Goal: Check status: Check status

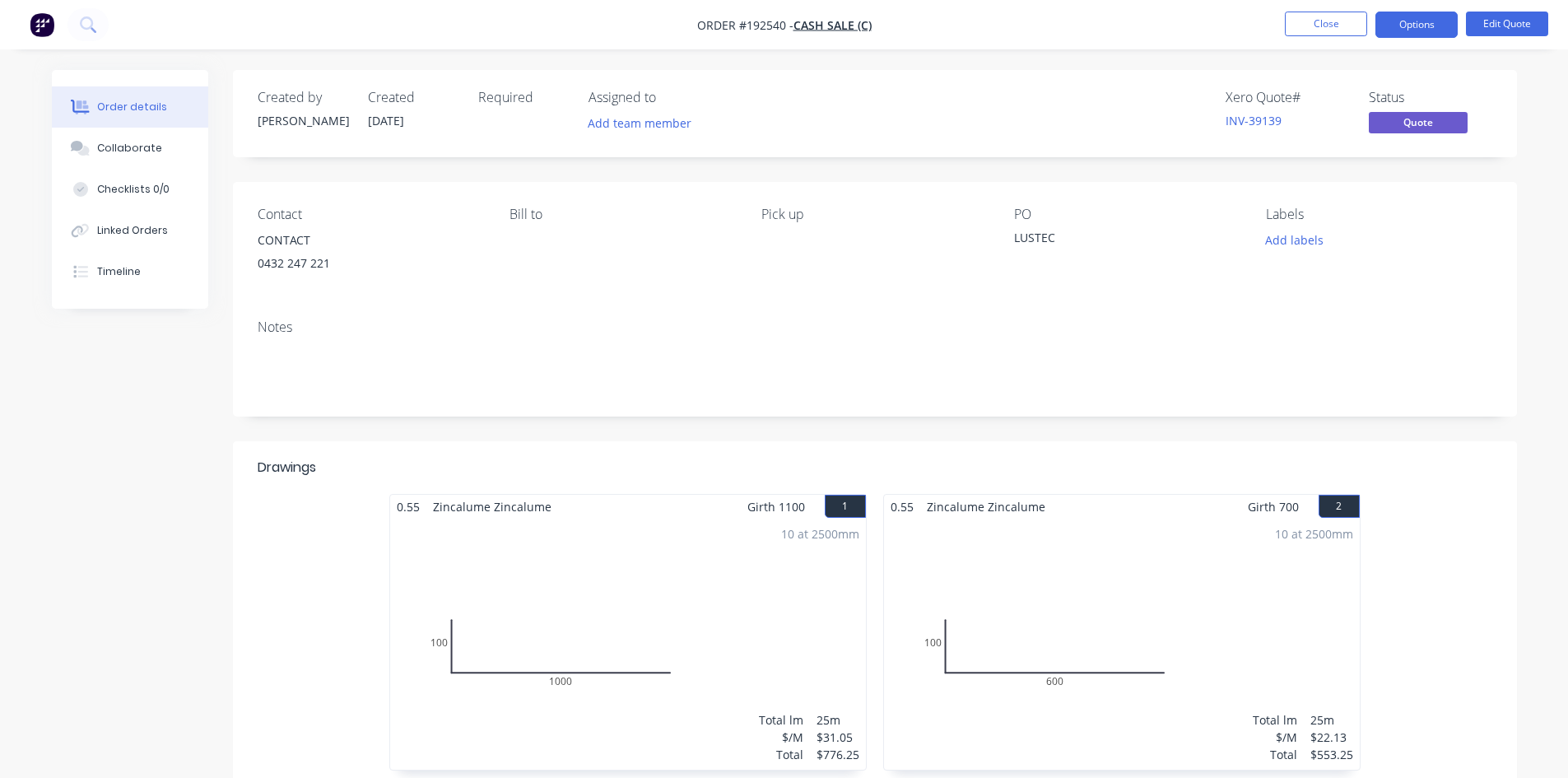
click at [1331, 26] on button "Close" at bounding box center [1326, 24] width 82 height 25
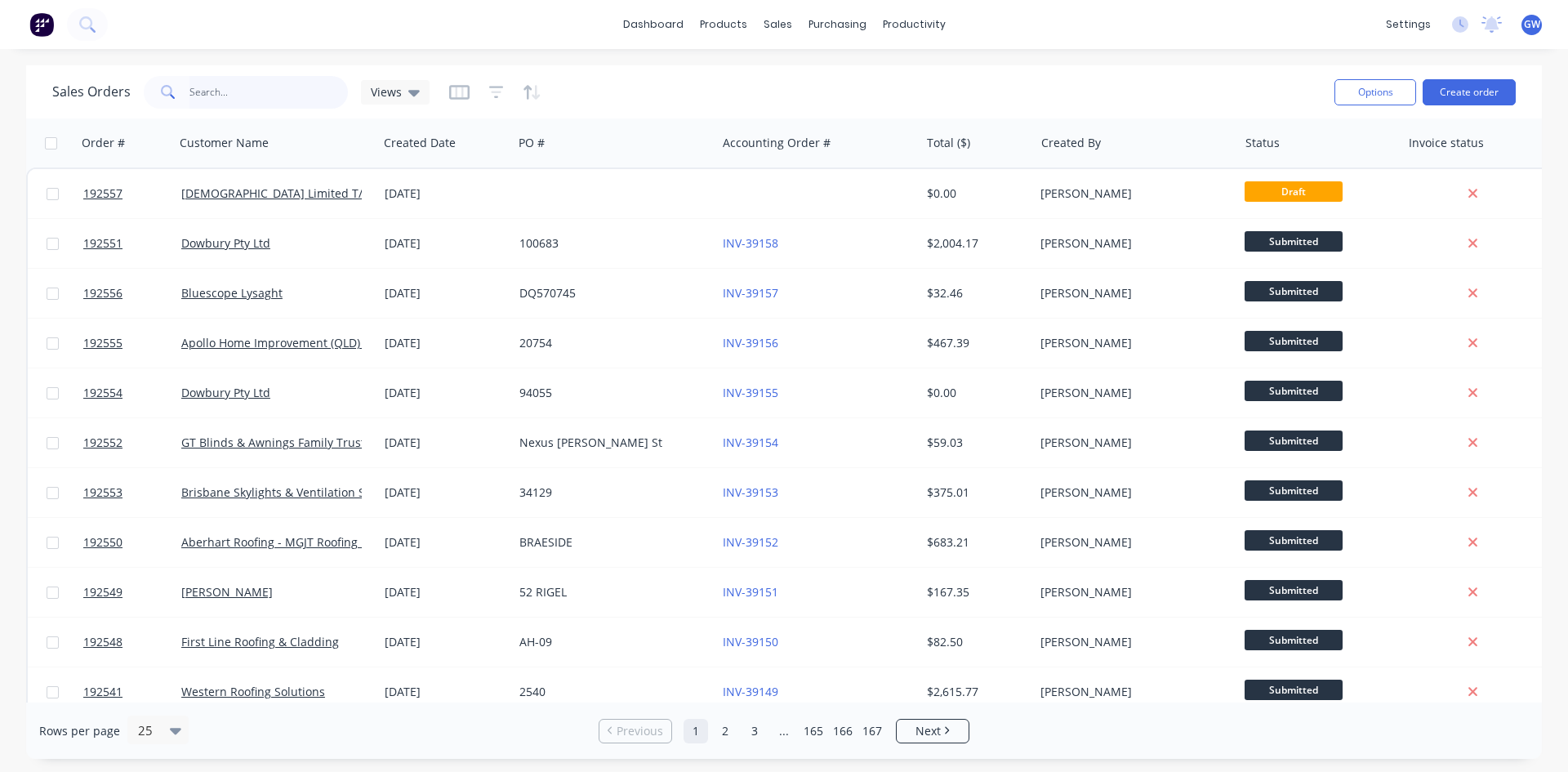
click at [232, 102] on input "text" at bounding box center [269, 92] width 159 height 33
click at [253, 107] on input "text" at bounding box center [269, 92] width 159 height 33
type input "39094"
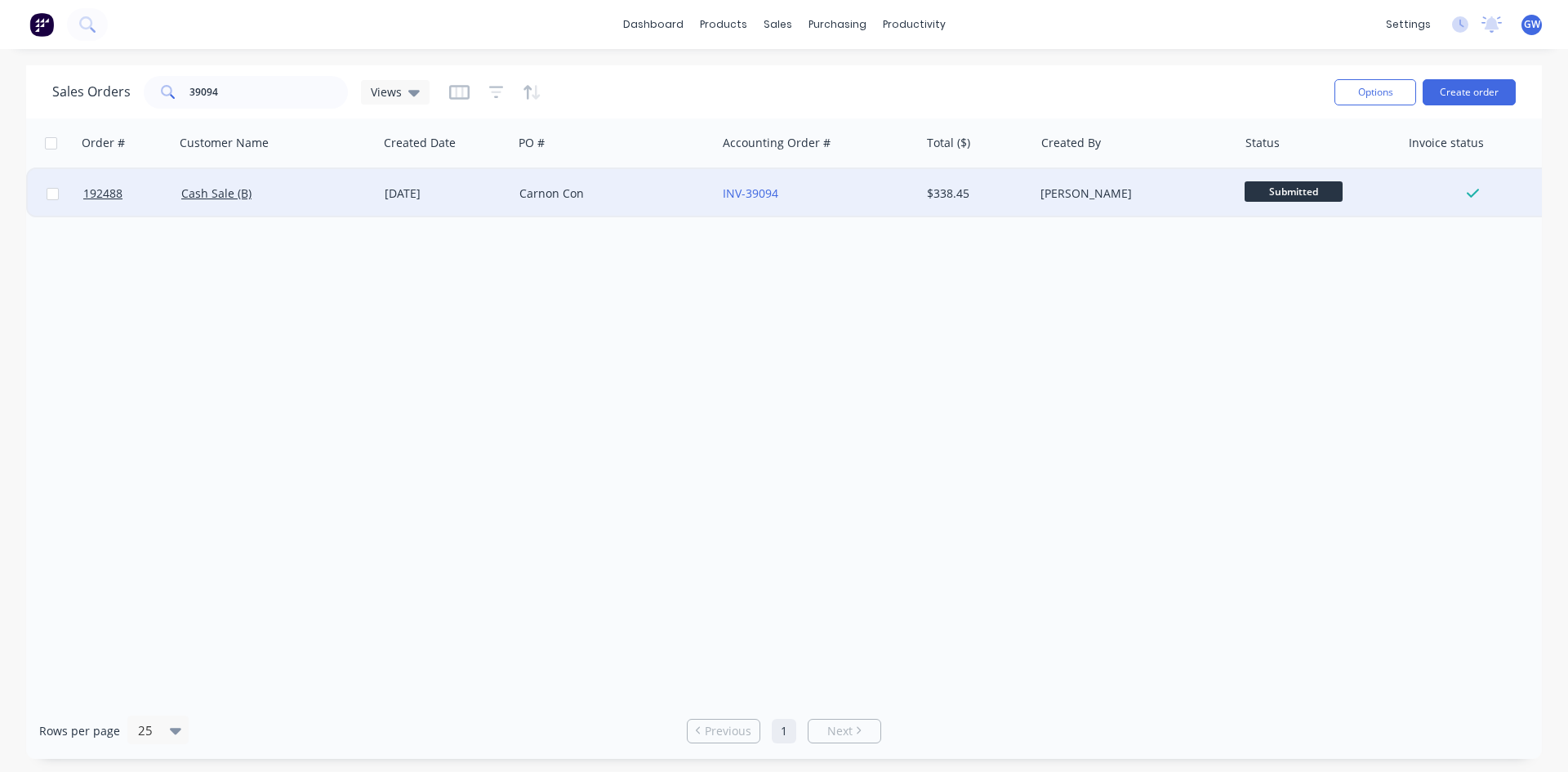
click at [1058, 212] on div "[PERSON_NAME]" at bounding box center [1135, 194] width 203 height 49
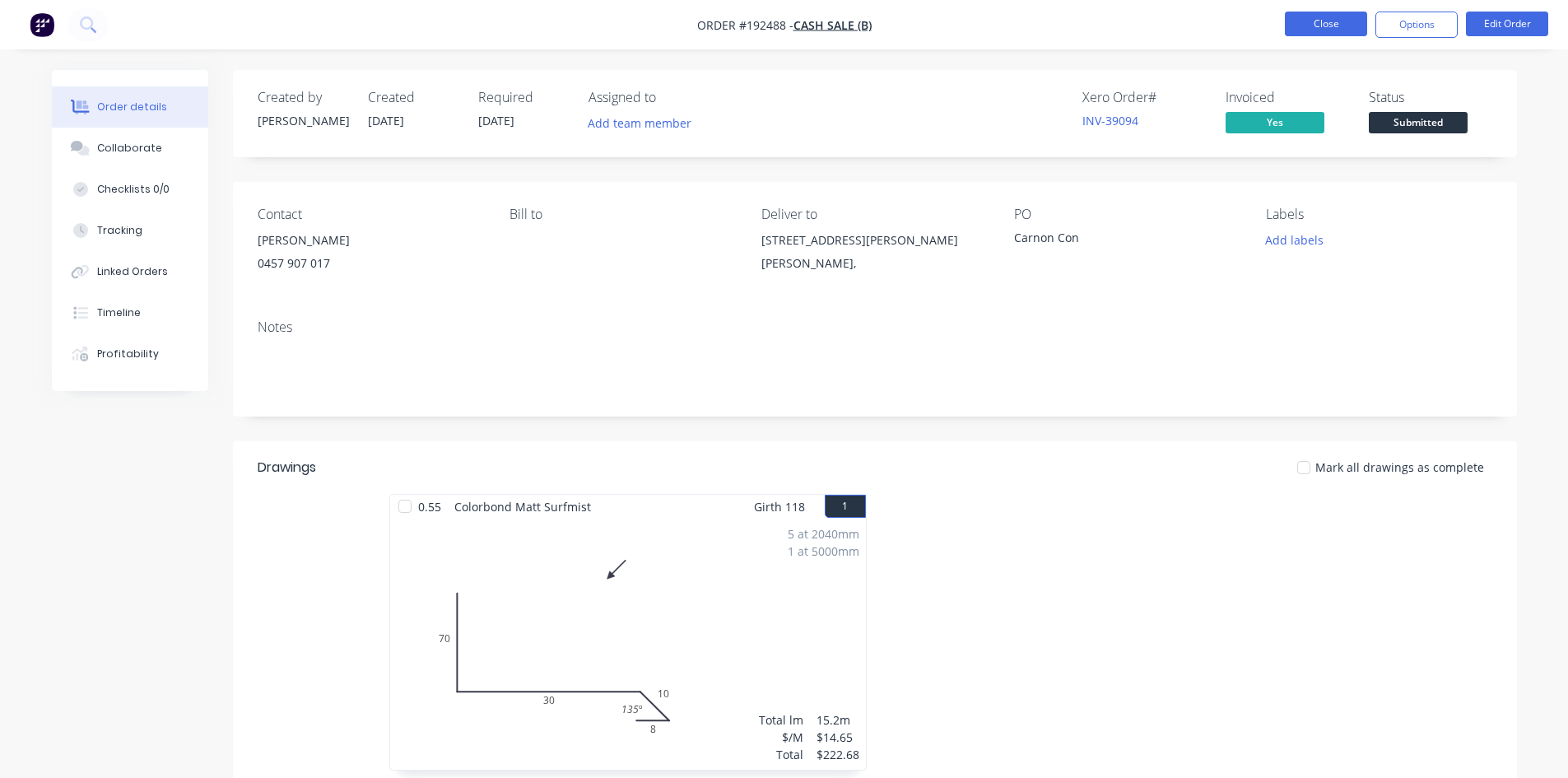
click at [1297, 27] on button "Close" at bounding box center [1326, 24] width 82 height 25
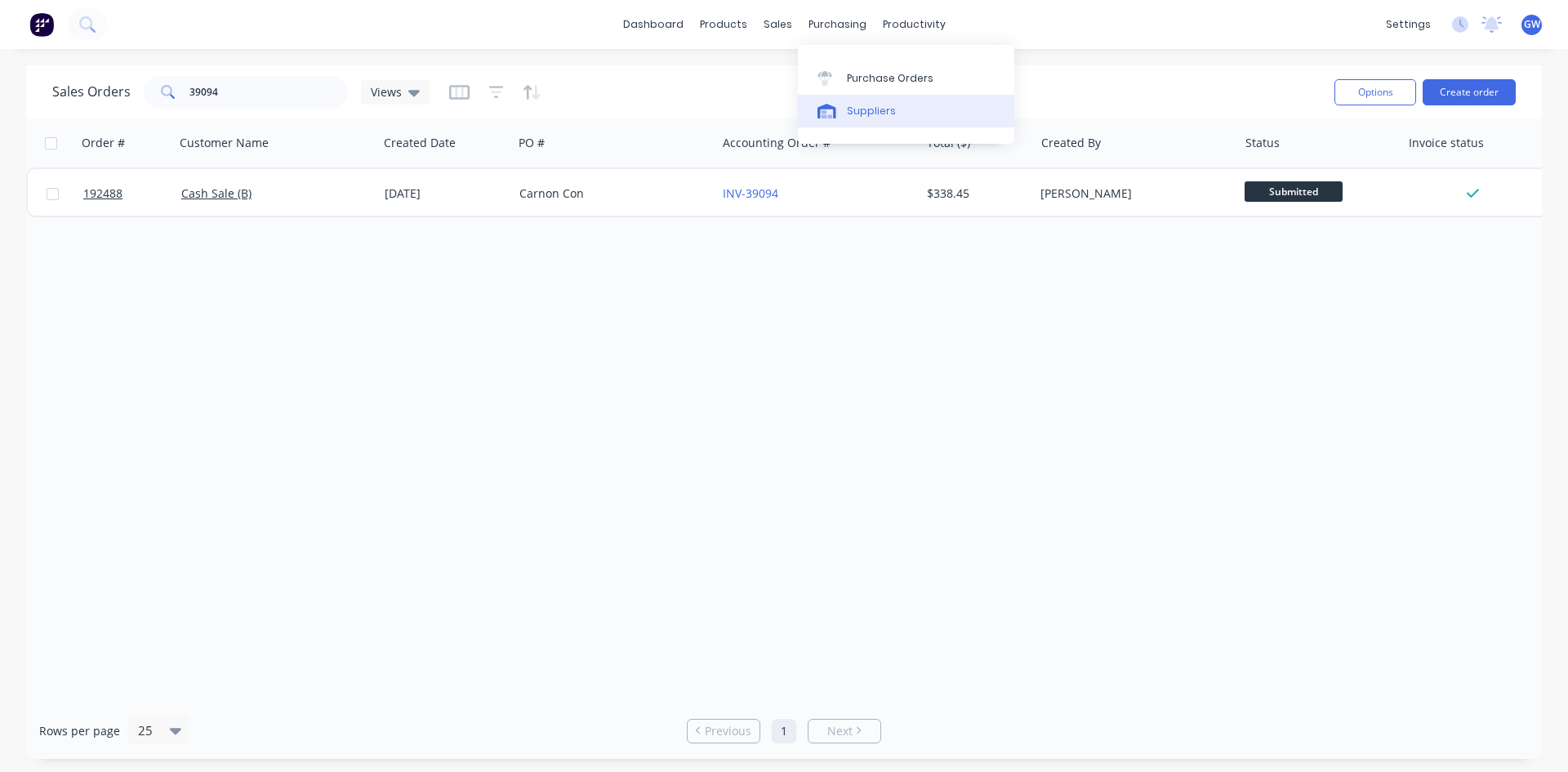
click at [863, 117] on div "Suppliers" at bounding box center [871, 111] width 49 height 15
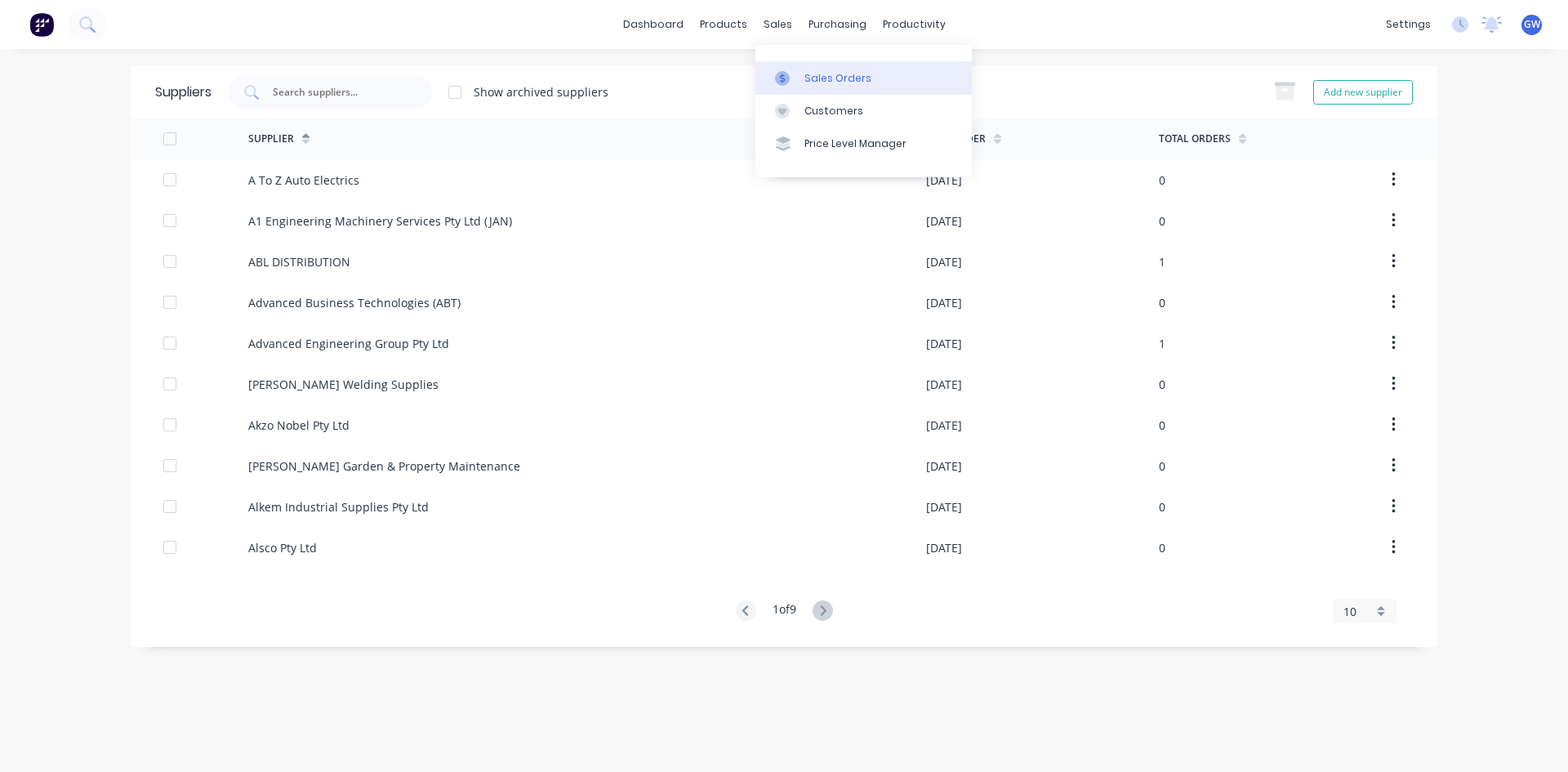
click at [803, 67] on link "Sales Orders" at bounding box center [863, 77] width 216 height 33
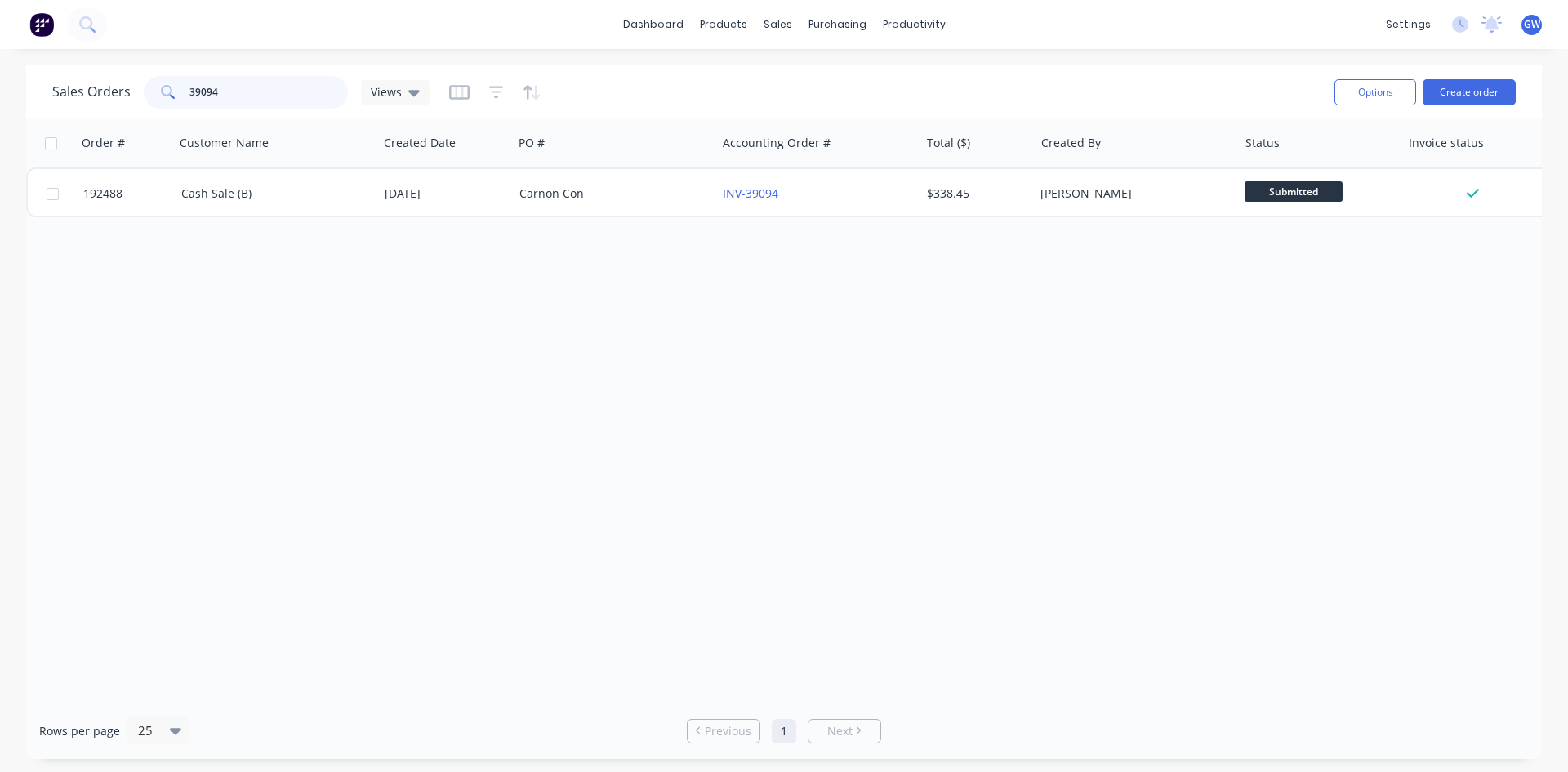
drag, startPoint x: 225, startPoint y: 83, endPoint x: 108, endPoint y: 80, distance: 117.0
click at [140, 91] on div "Sales Orders 39094 Views" at bounding box center [240, 92] width 377 height 33
